Goal: Information Seeking & Learning: Check status

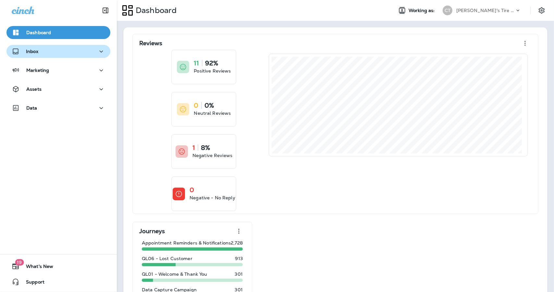
click at [41, 50] on div "Inbox" at bounding box center [59, 51] width 94 height 8
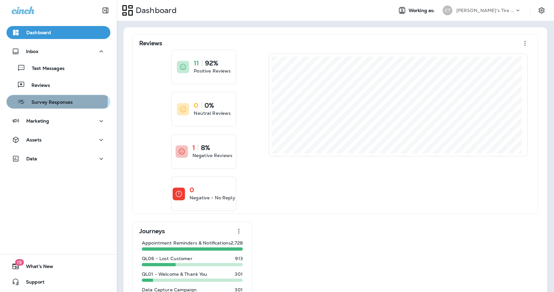
click at [47, 101] on p "Survey Responses" at bounding box center [49, 102] width 48 height 6
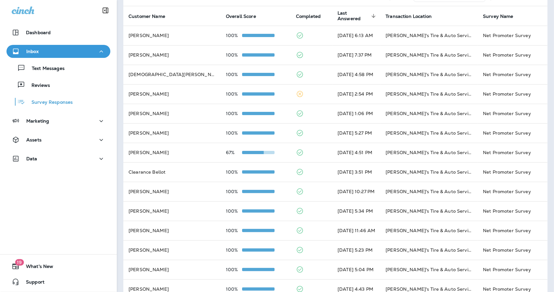
scroll to position [42, 0]
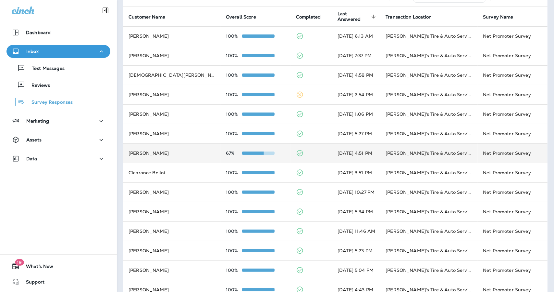
click at [295, 149] on td at bounding box center [312, 152] width 42 height 19
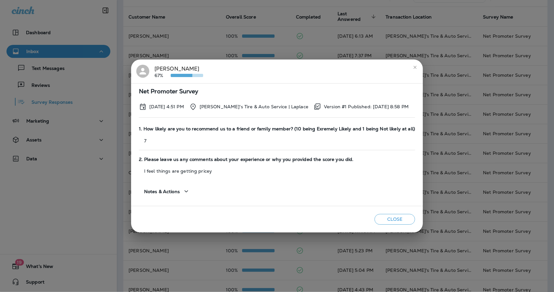
click at [413, 67] on icon "close" at bounding box center [415, 67] width 5 height 5
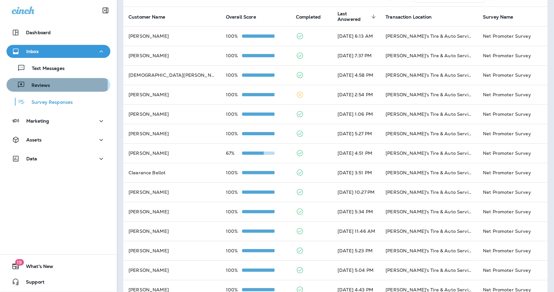
click at [37, 85] on p "Reviews" at bounding box center [37, 86] width 25 height 6
